Goal: Find contact information: Find contact information

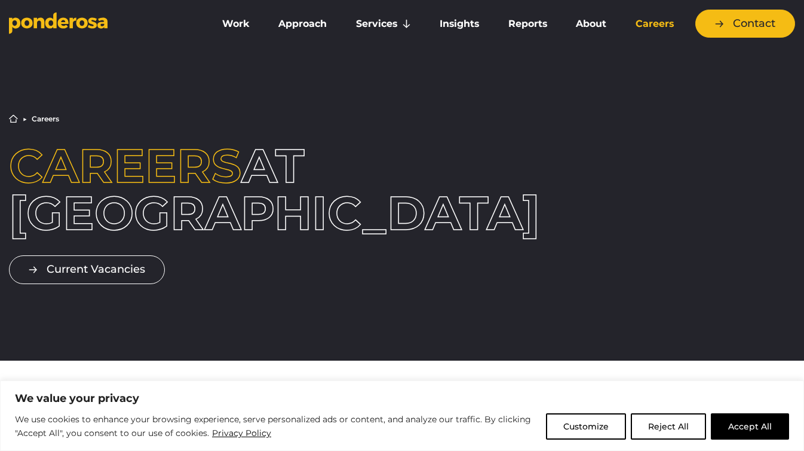
click at [117, 268] on link "Current Vacancies" at bounding box center [87, 269] width 156 height 28
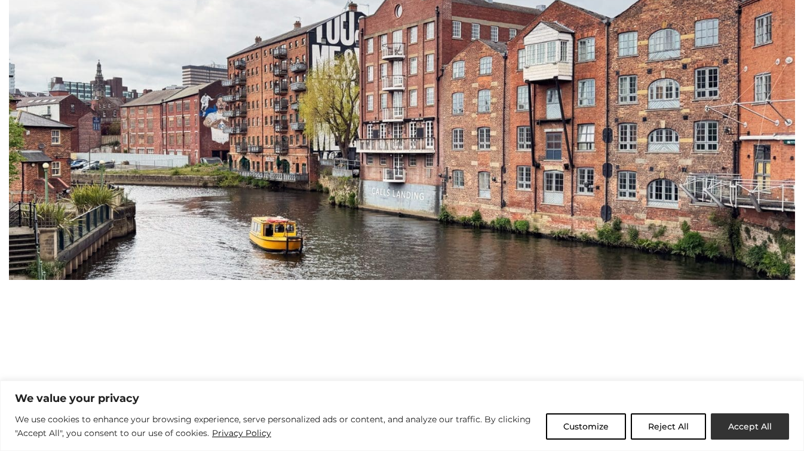
click at [737, 419] on button "Accept All" at bounding box center [750, 426] width 78 height 26
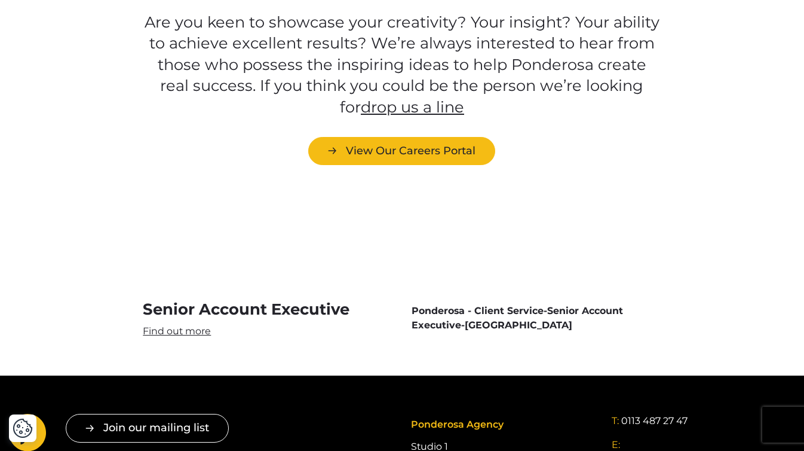
scroll to position [3146, 0]
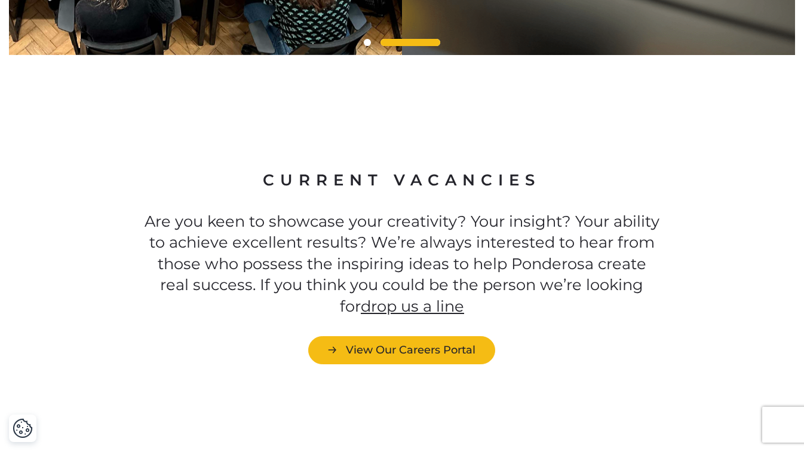
click at [425, 296] on link "drop us a line" at bounding box center [412, 305] width 103 height 19
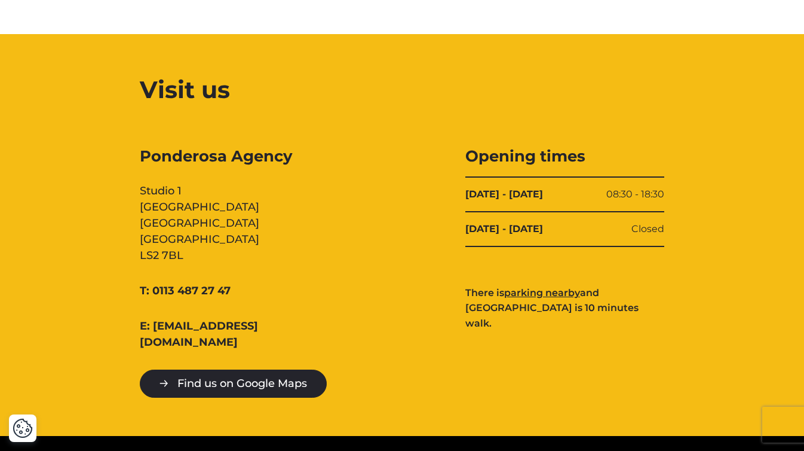
scroll to position [1144, 0]
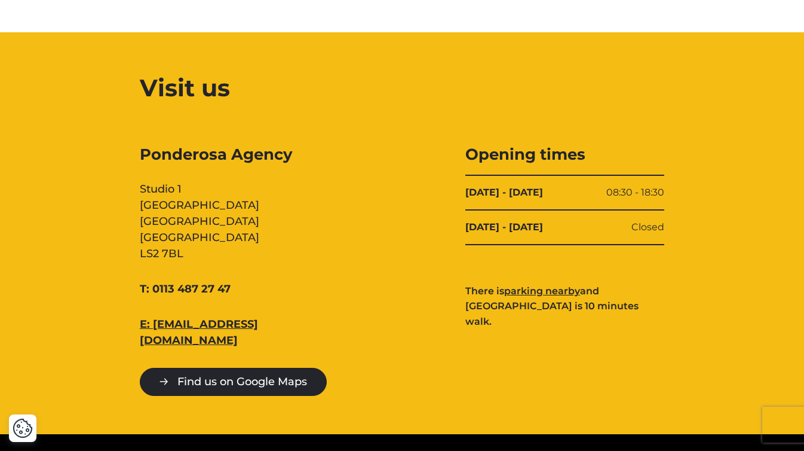
drag, startPoint x: 318, startPoint y: 323, endPoint x: 169, endPoint y: 317, distance: 148.9
click at [169, 317] on div "E: [EMAIL_ADDRESS][DOMAIN_NAME]" at bounding box center [239, 332] width 199 height 32
drag, startPoint x: 186, startPoint y: 328, endPoint x: 82, endPoint y: 73, distance: 275.5
